Goal: Transaction & Acquisition: Download file/media

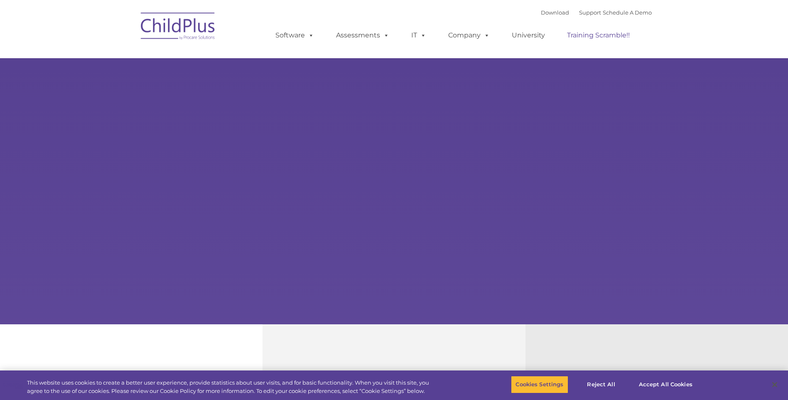
select select "MEDIUM"
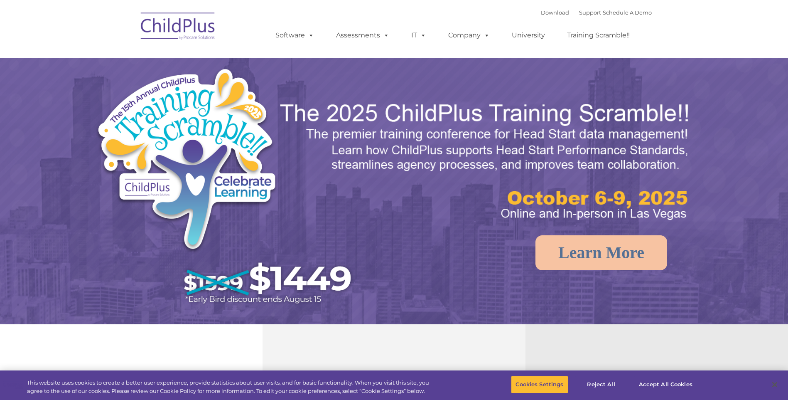
select select "MEDIUM"
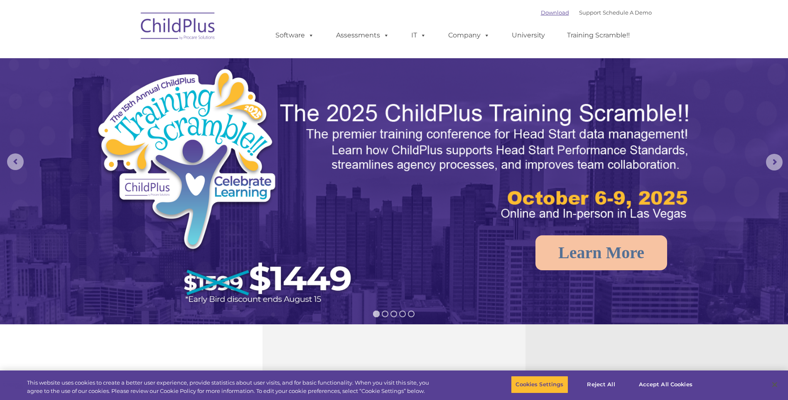
click at [541, 12] on link "Download" at bounding box center [555, 12] width 28 height 7
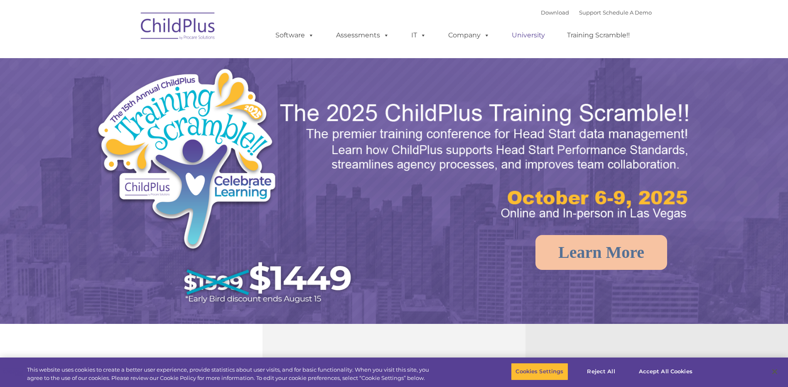
select select "MEDIUM"
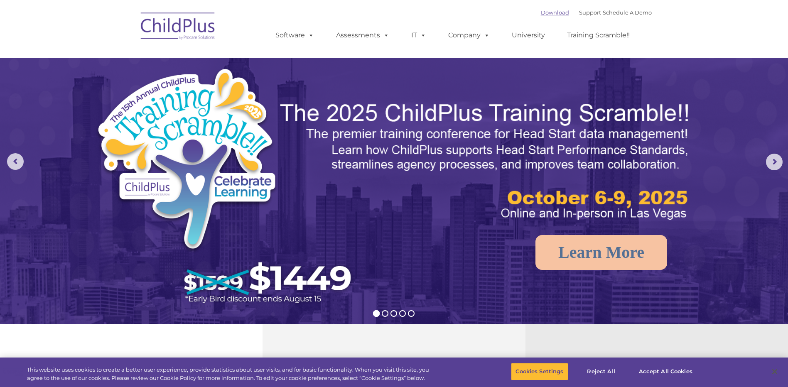
click at [543, 12] on link "Download" at bounding box center [555, 12] width 28 height 7
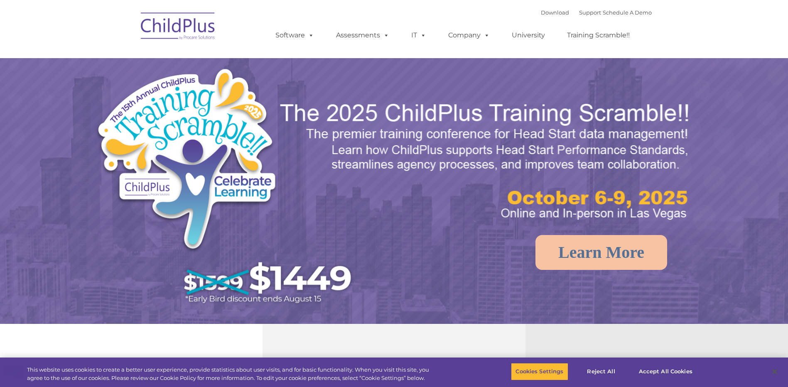
select select "MEDIUM"
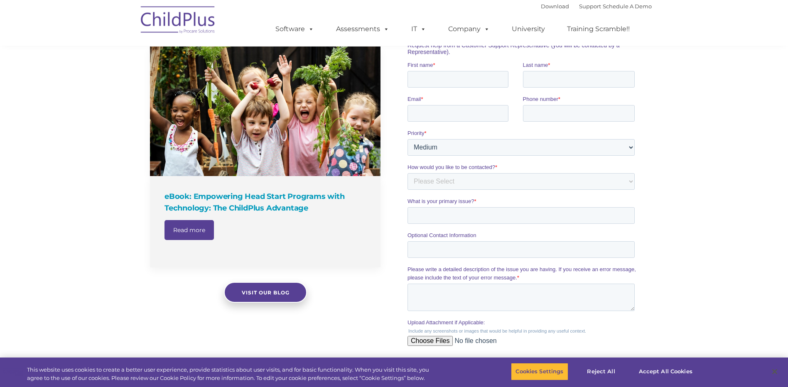
scroll to position [700, 0]
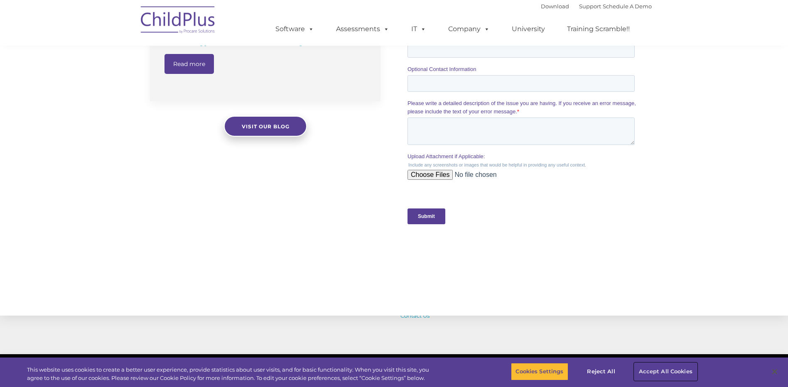
click at [663, 373] on button "Accept All Cookies" at bounding box center [665, 371] width 63 height 17
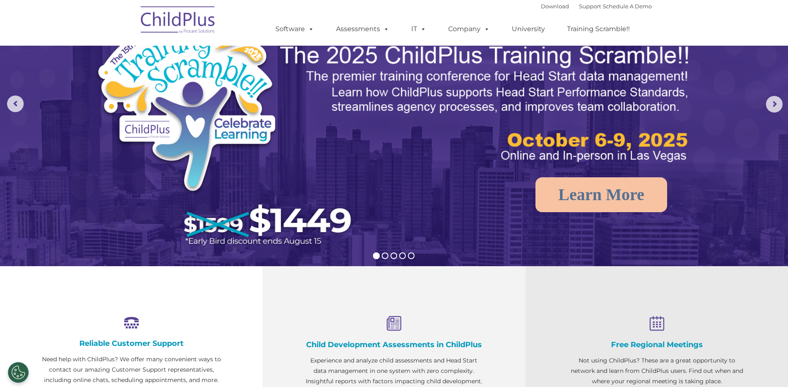
scroll to position [0, 0]
